Goal: Task Accomplishment & Management: Manage account settings

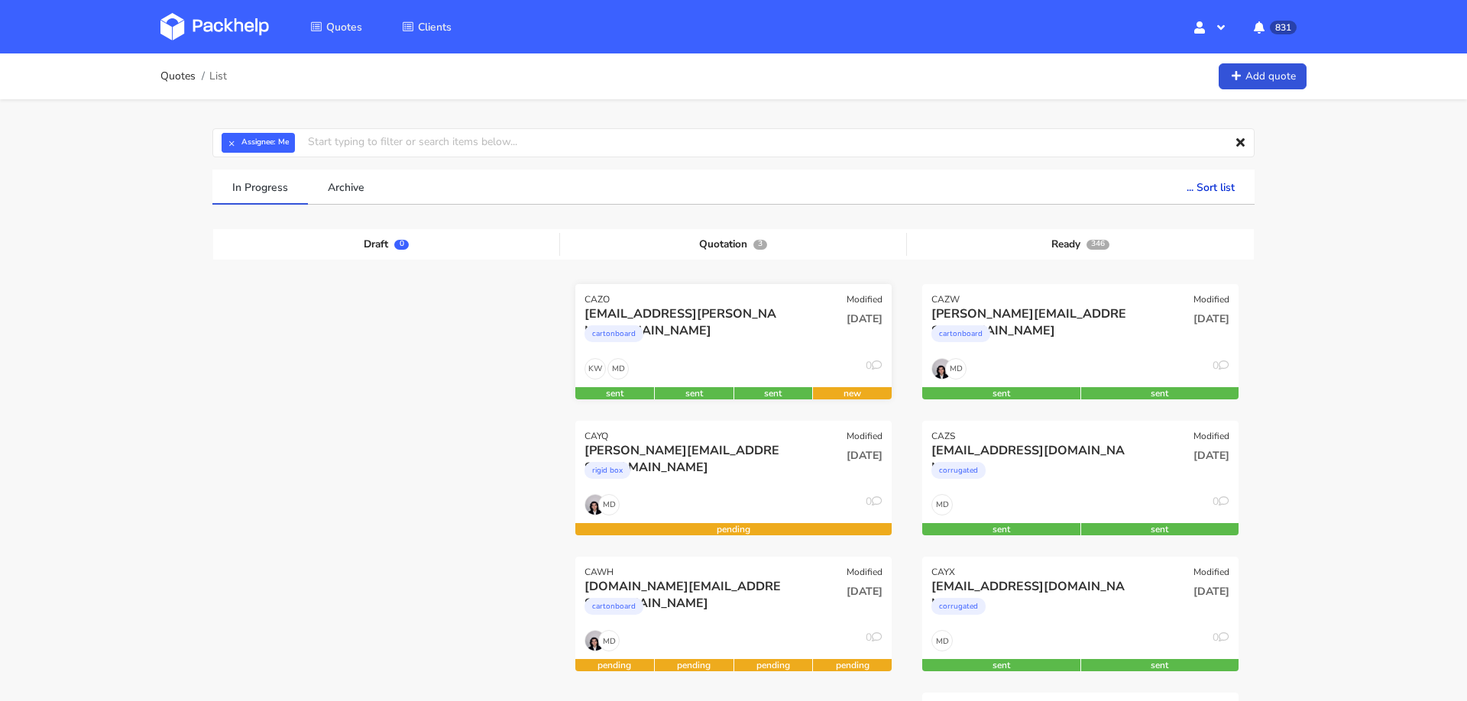
click at [730, 308] on div "[EMAIL_ADDRESS][PERSON_NAME][DOMAIN_NAME]" at bounding box center [685, 314] width 202 height 17
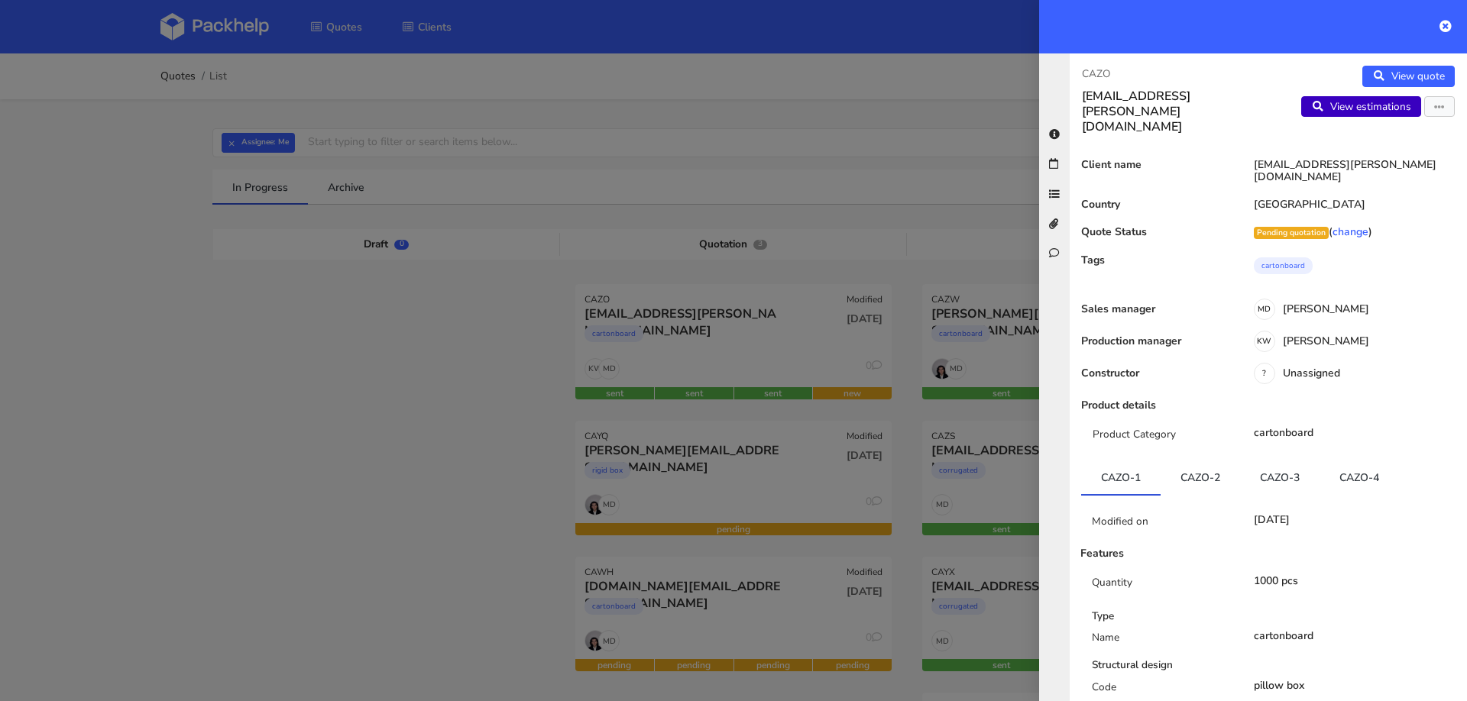
click at [1345, 110] on link "View estimations" at bounding box center [1361, 106] width 120 height 21
click at [1443, 110] on icon "button" at bounding box center [1439, 107] width 11 height 11
click at [1390, 142] on link "Edit quote" at bounding box center [1389, 137] width 134 height 25
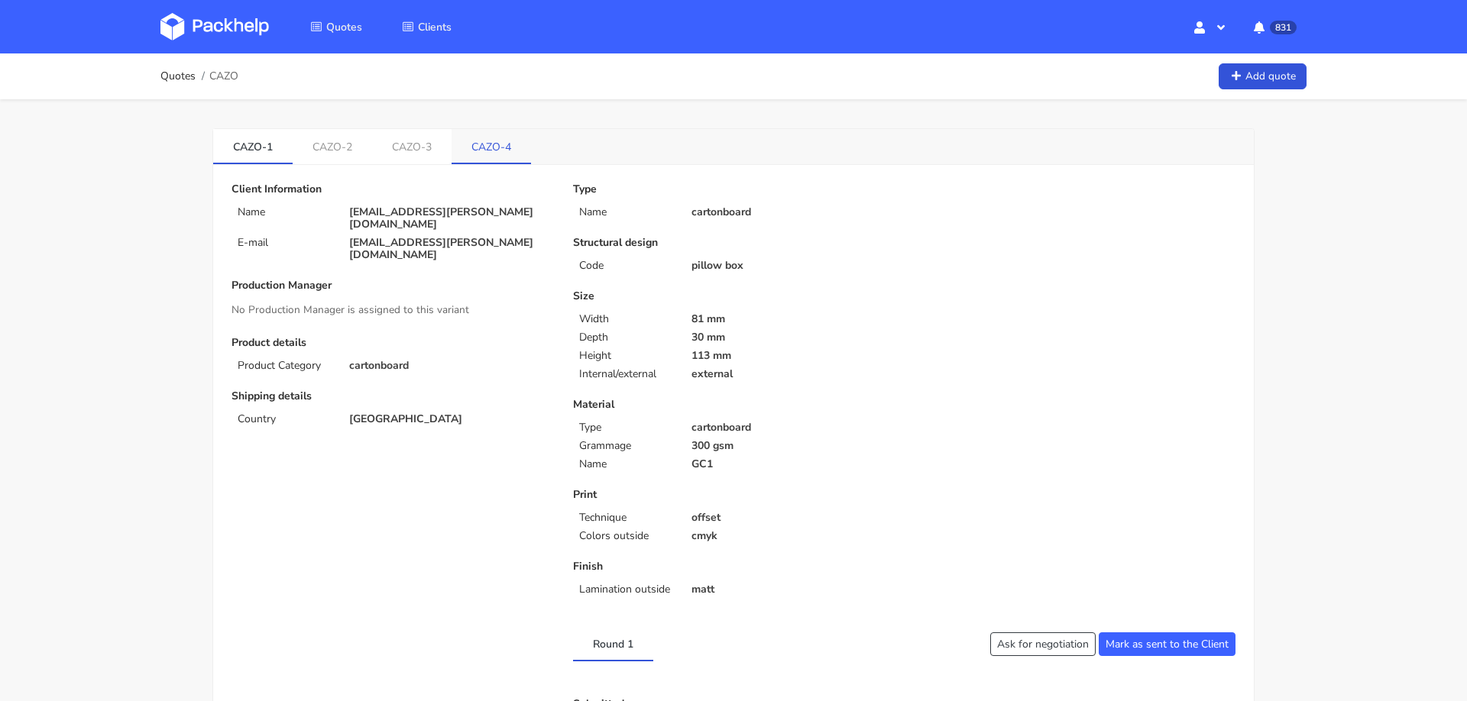
click at [484, 144] on link "CAZO-4" at bounding box center [490, 146] width 79 height 34
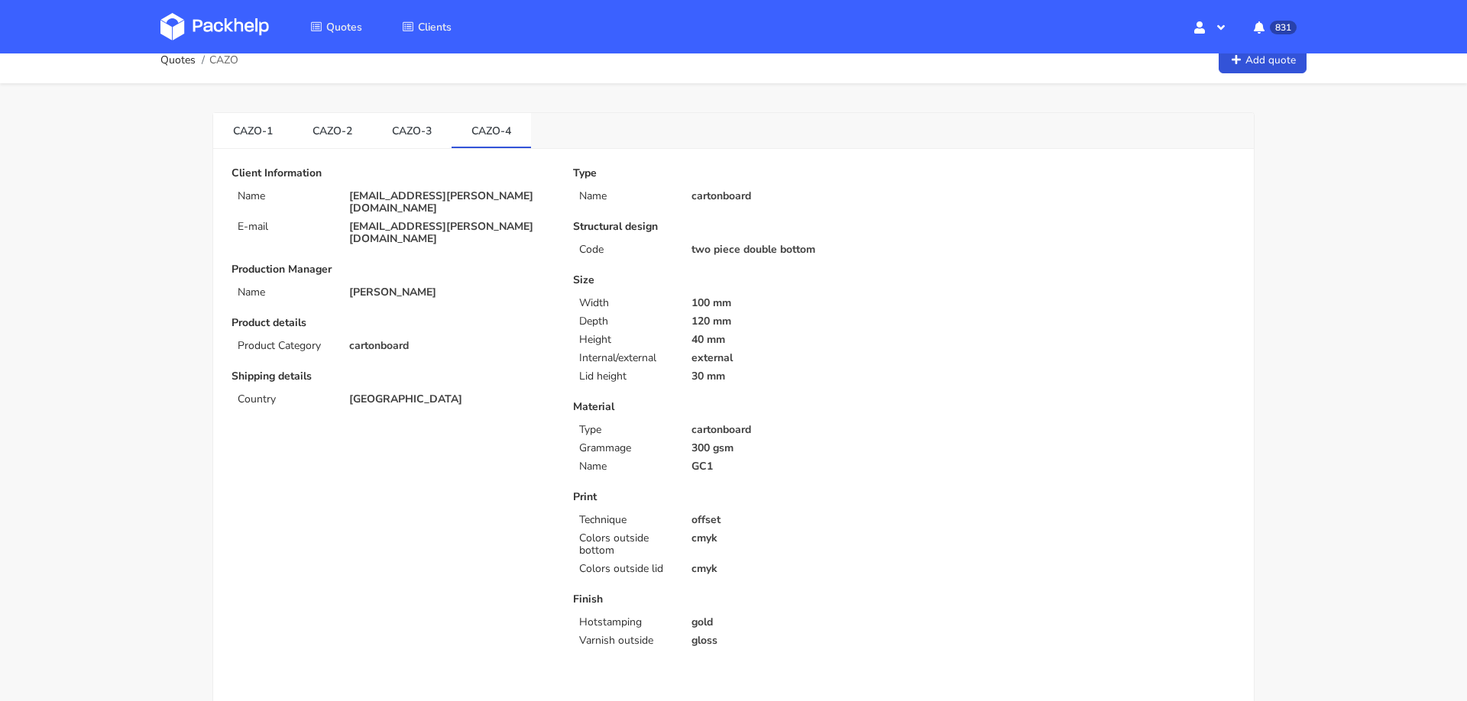
scroll to position [2, 0]
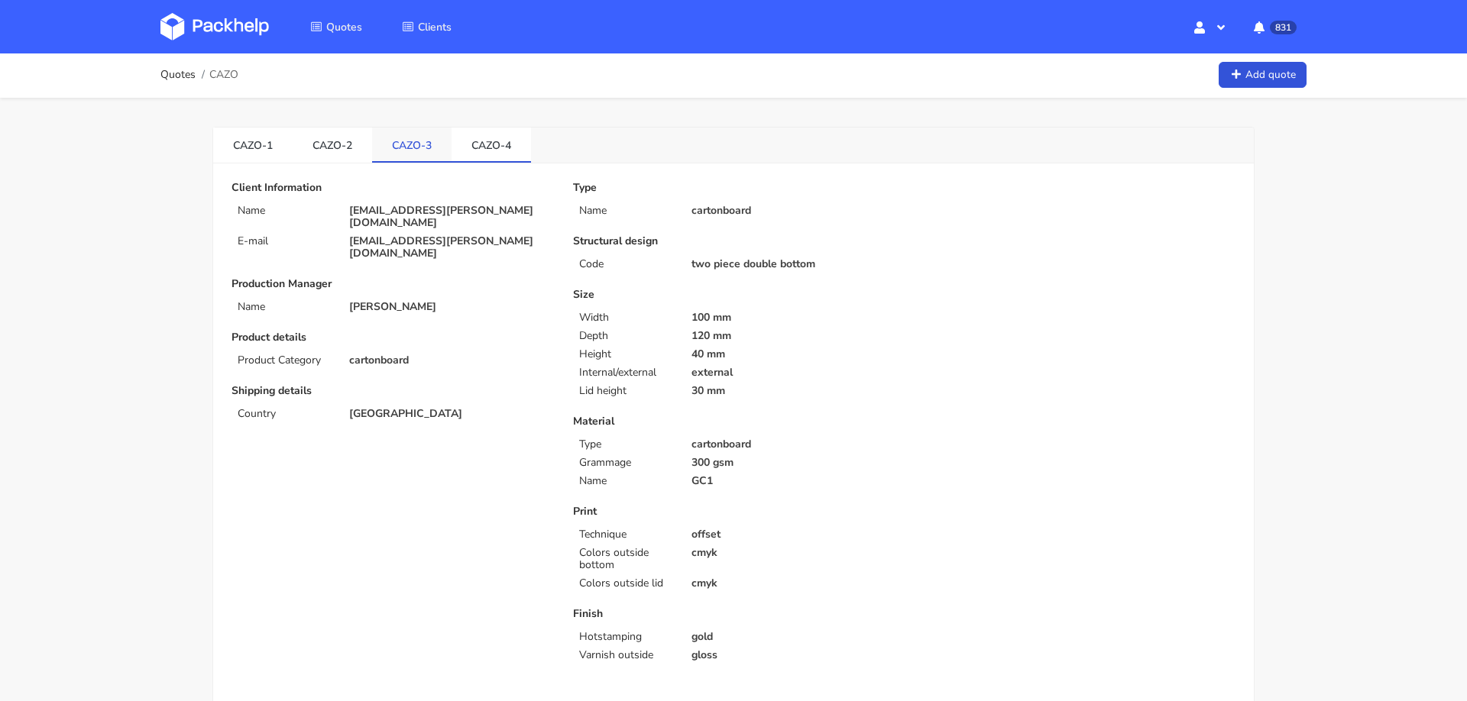
click at [404, 134] on link "CAZO-3" at bounding box center [411, 145] width 79 height 34
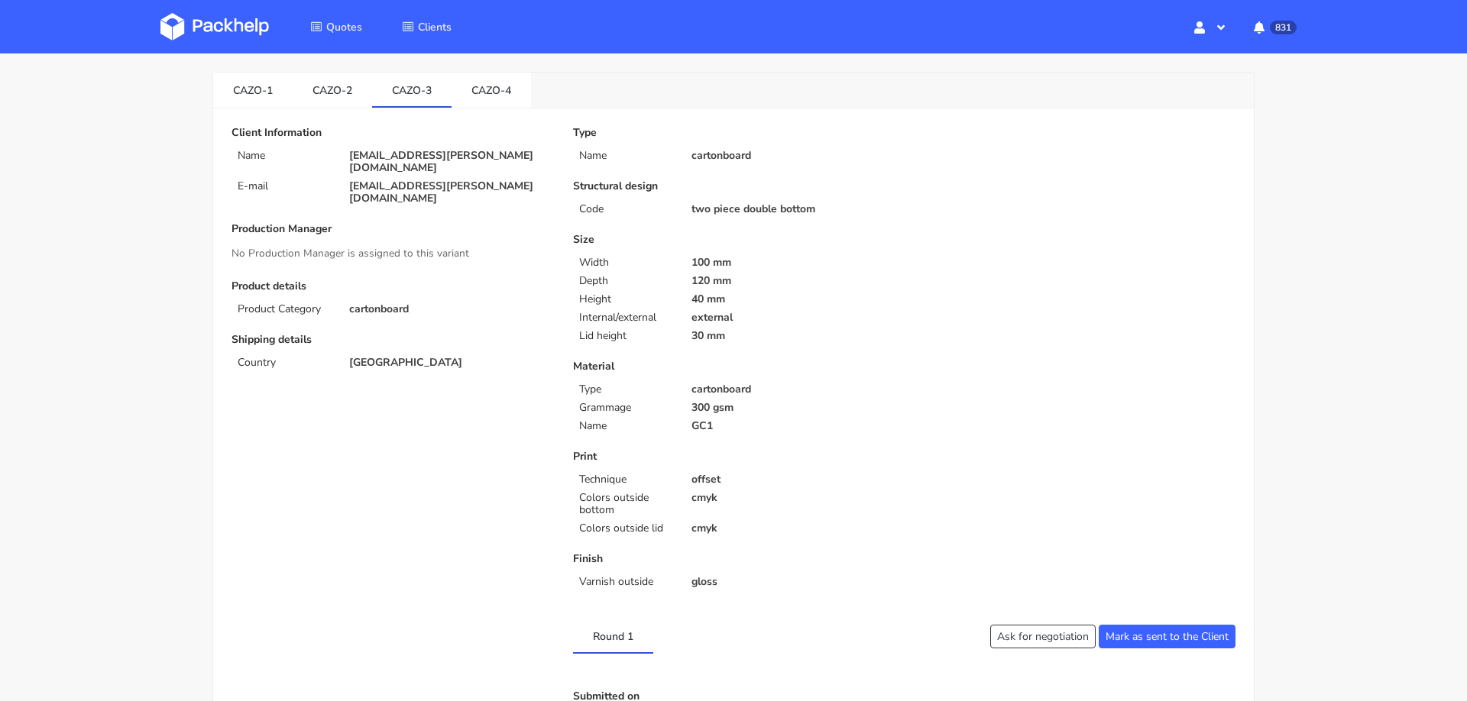
scroll to position [52, 0]
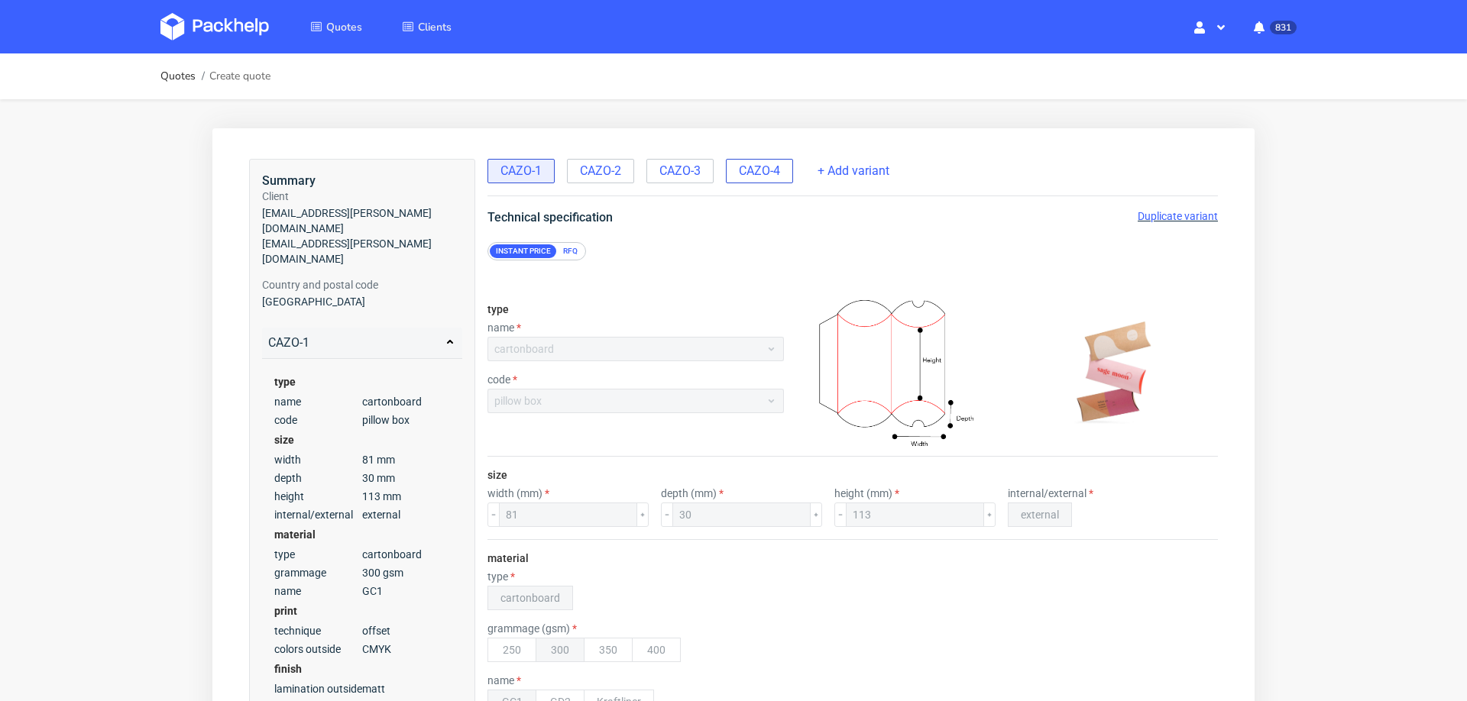
click at [761, 180] on div "CAZO-4" at bounding box center [759, 171] width 67 height 24
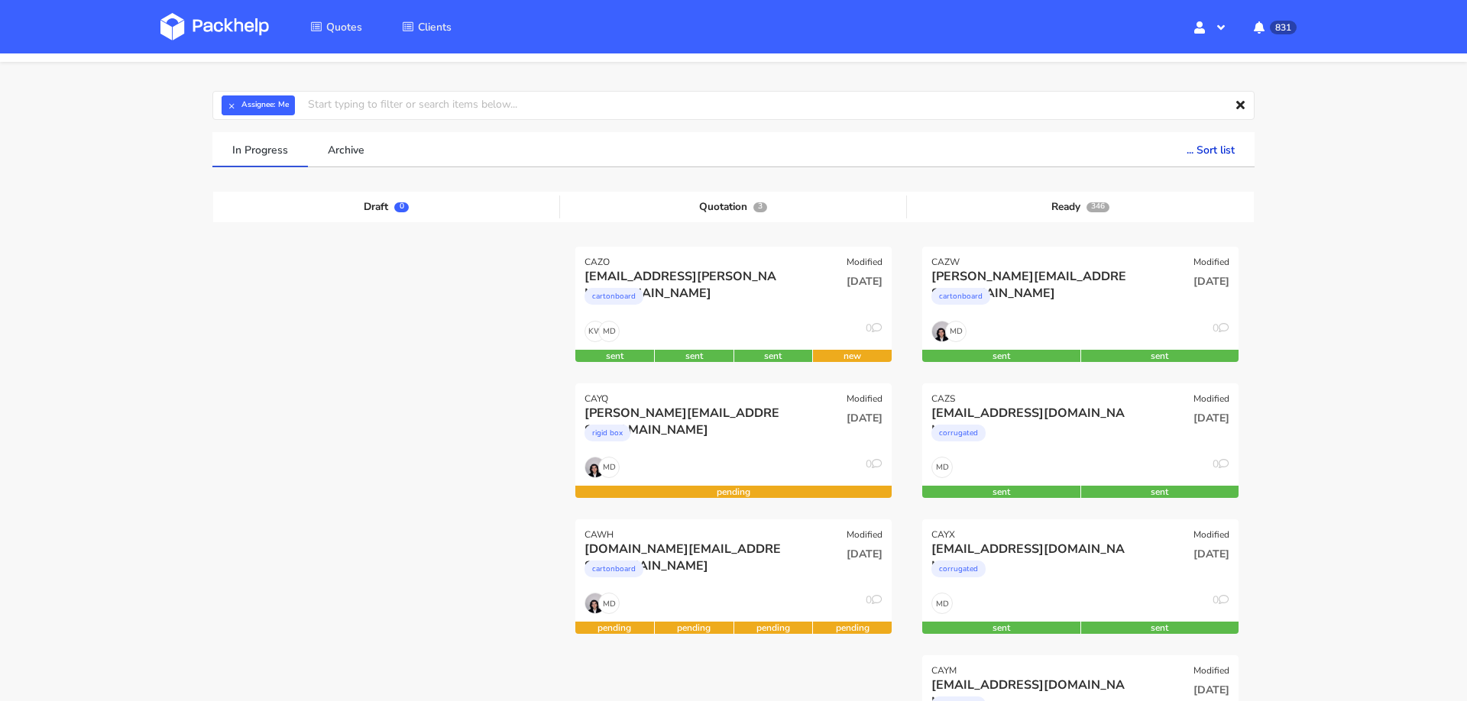
scroll to position [40, 0]
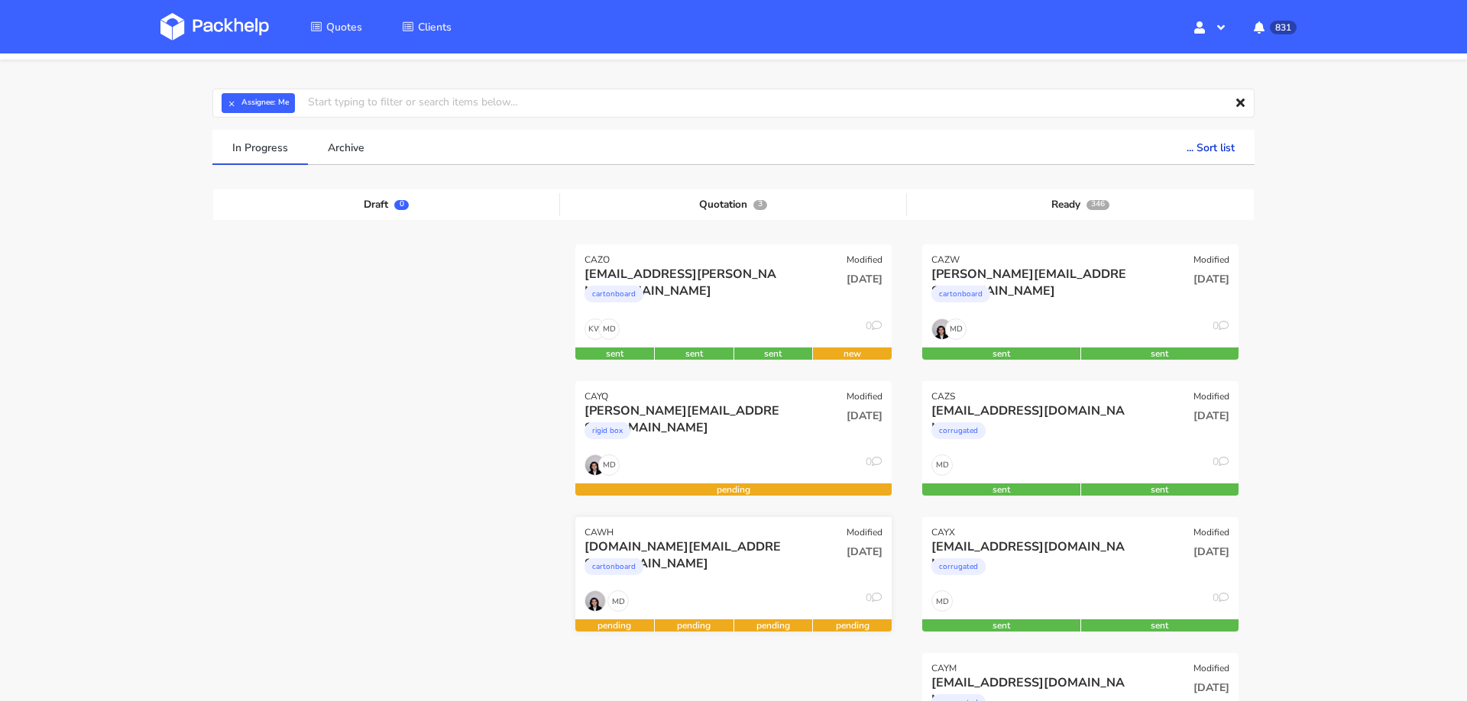
click at [819, 550] on div "[DATE]" at bounding box center [840, 552] width 85 height 15
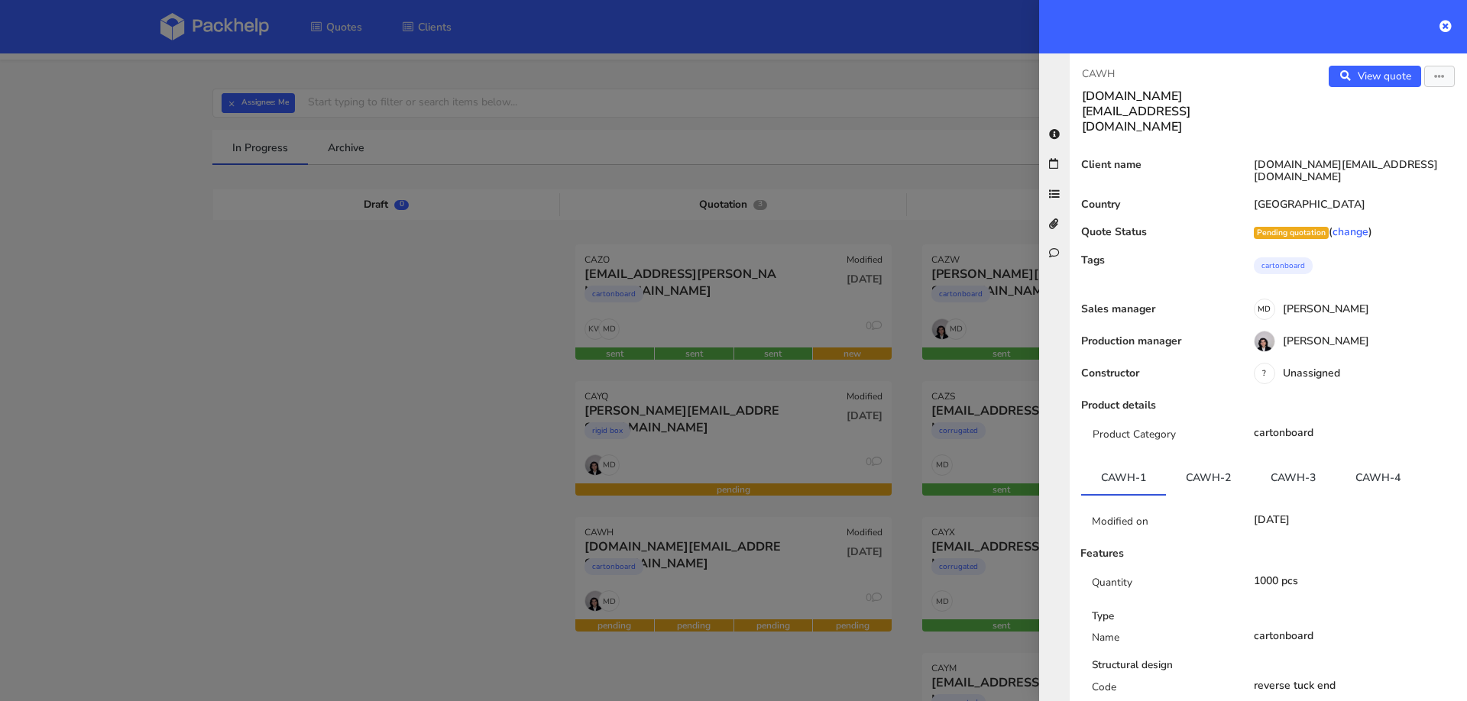
click at [1091, 68] on p "CAWH" at bounding box center [1169, 74] width 174 height 17
copy div "CAWH"
click at [259, 501] on div at bounding box center [733, 350] width 1467 height 701
